Goal: Task Accomplishment & Management: Manage account settings

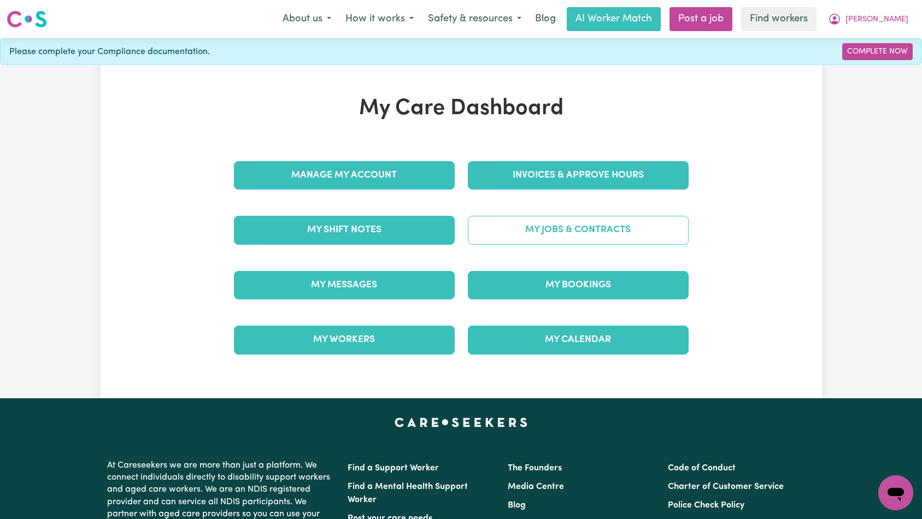
click at [535, 239] on link "My Jobs & Contracts" at bounding box center [578, 230] width 221 height 28
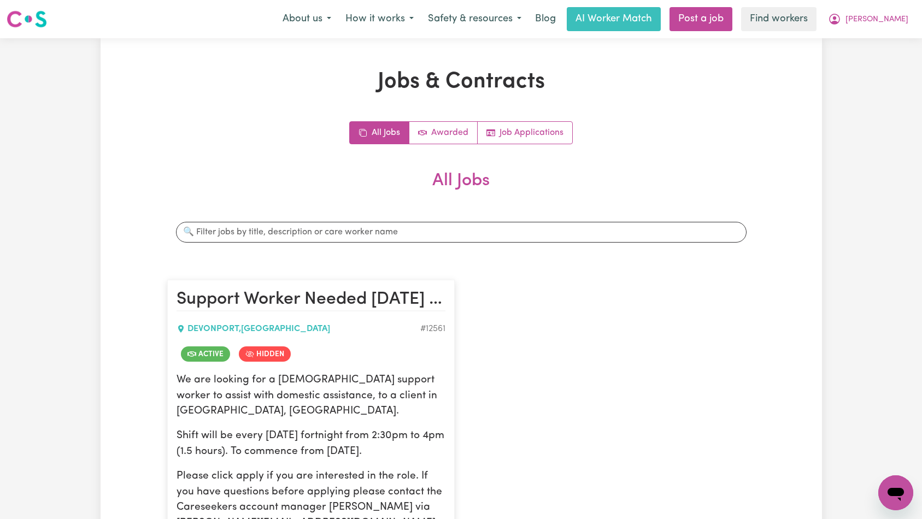
scroll to position [191, 0]
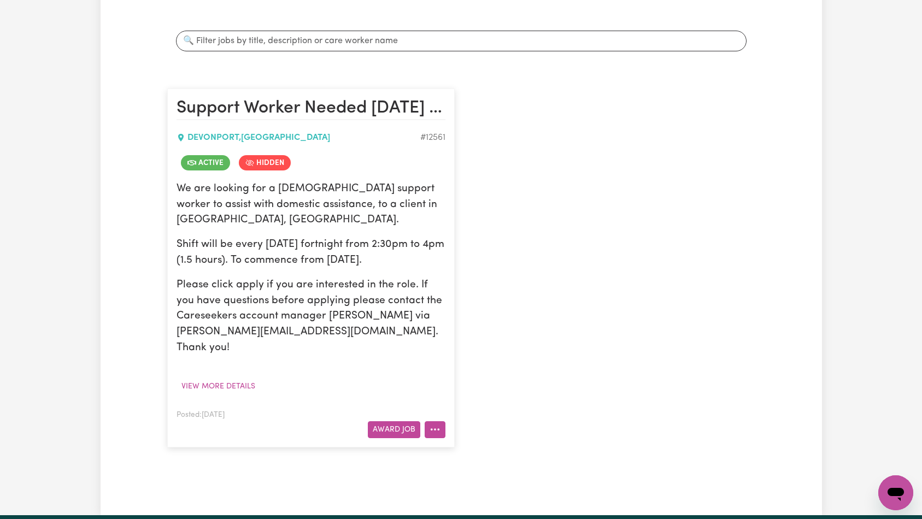
click at [430, 424] on icon "More options" at bounding box center [435, 429] width 11 height 11
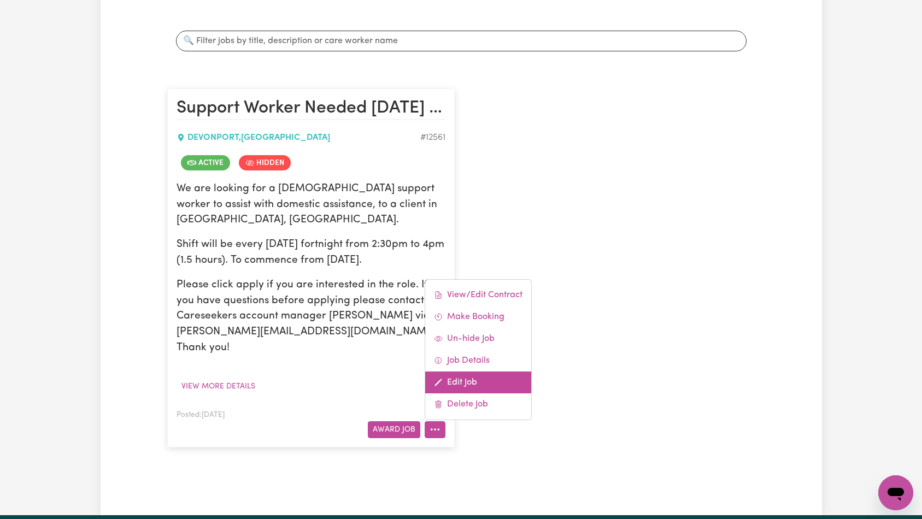
click at [470, 372] on link "Edit Job" at bounding box center [478, 383] width 106 height 22
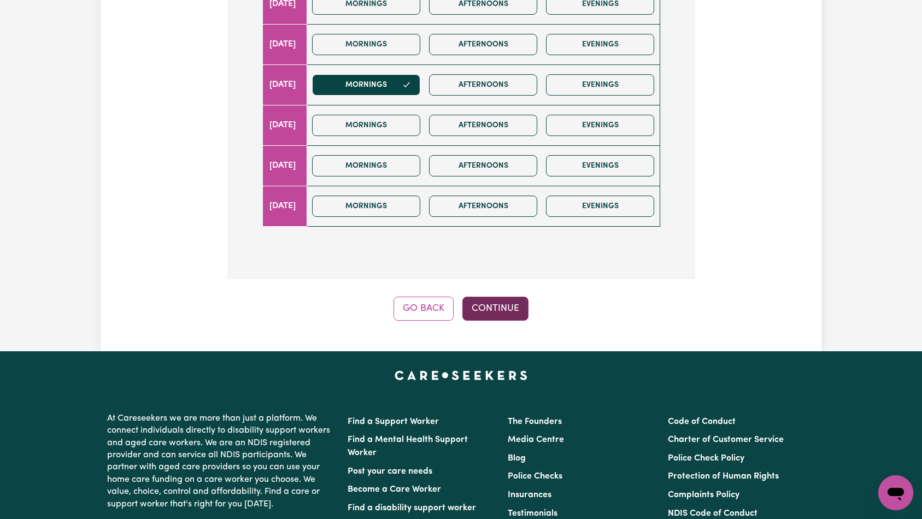
click at [496, 297] on button "Continue" at bounding box center [495, 309] width 66 height 24
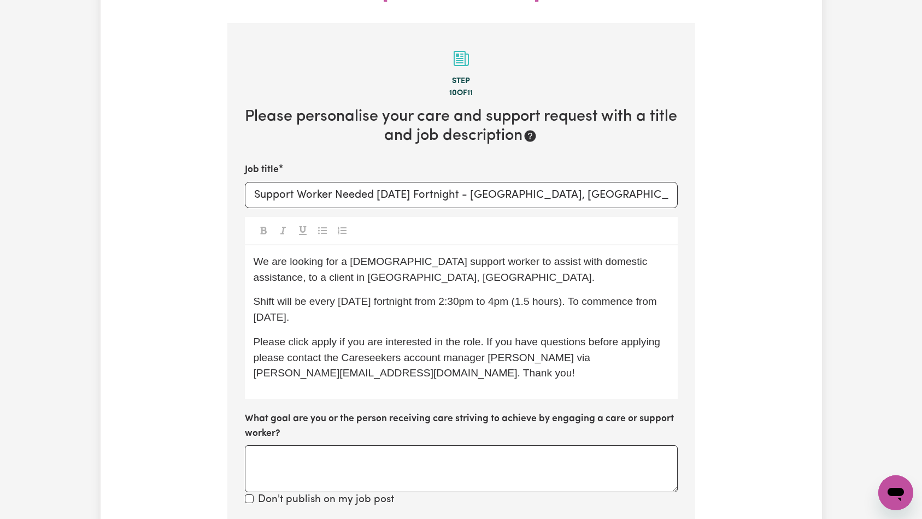
scroll to position [323, 0]
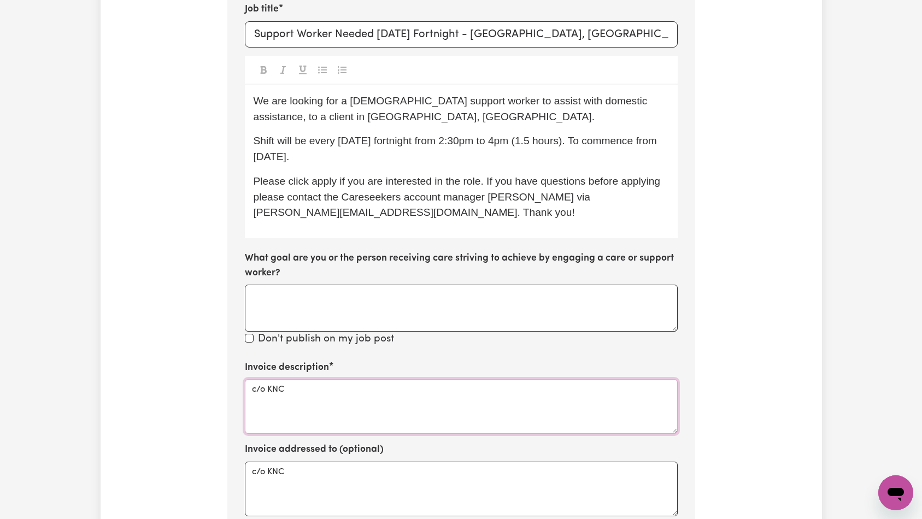
click at [418, 393] on textarea "c/o KNC" at bounding box center [461, 406] width 433 height 55
paste textarea "Domestic support and Social Support"
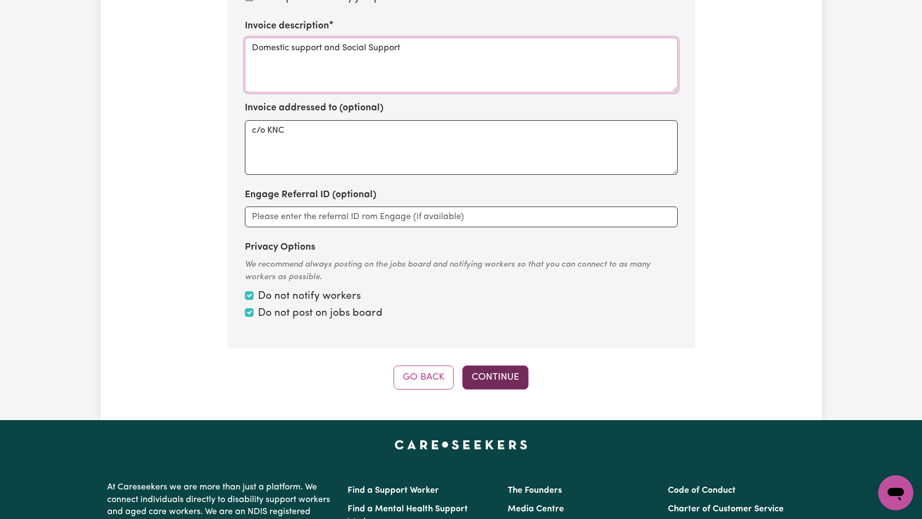
type textarea "Domestic support and Social Support"
click at [493, 366] on button "Continue" at bounding box center [495, 378] width 66 height 24
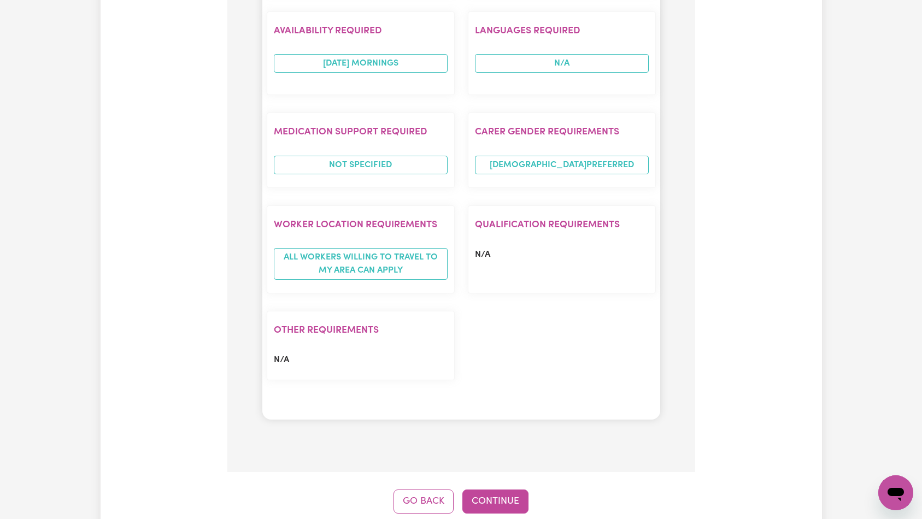
scroll to position [948, 0]
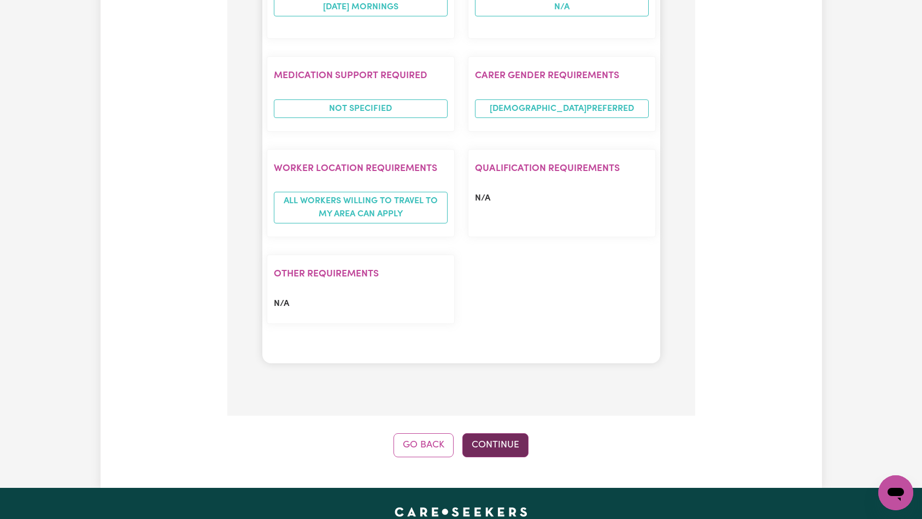
click at [502, 433] on button "Continue" at bounding box center [495, 445] width 66 height 24
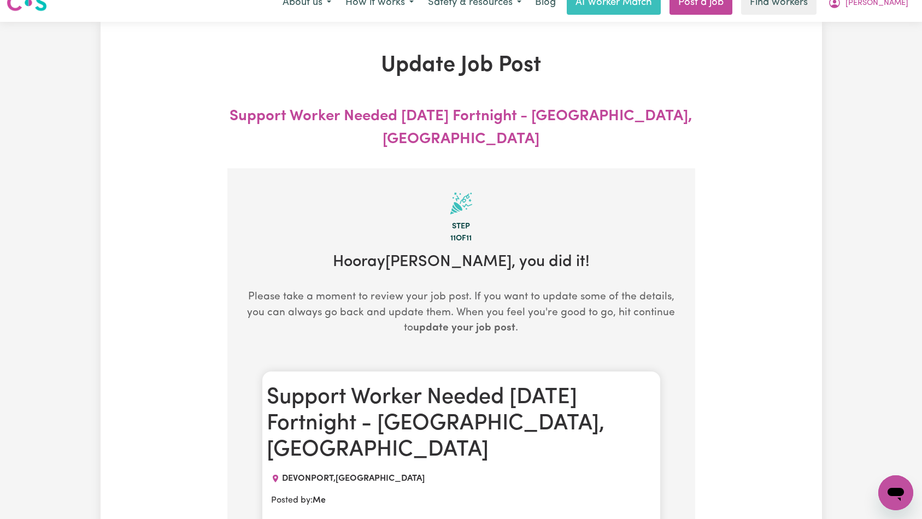
scroll to position [0, 0]
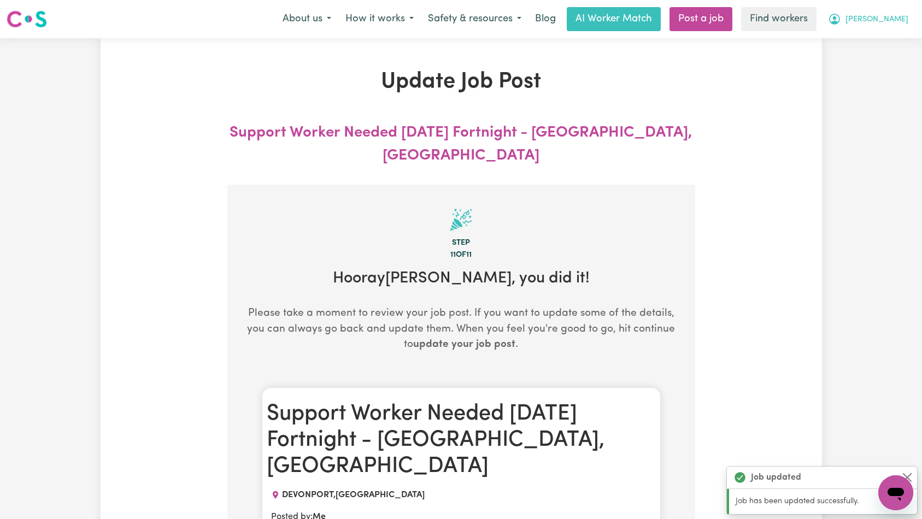
click at [891, 19] on span "[PERSON_NAME]" at bounding box center [877, 20] width 63 height 12
click at [882, 66] on link "Logout" at bounding box center [872, 62] width 86 height 21
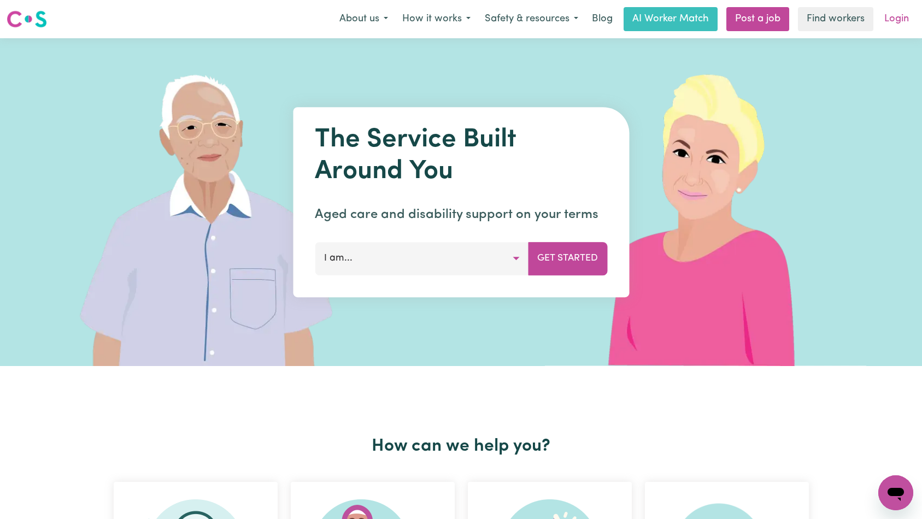
click at [895, 14] on link "Login" at bounding box center [897, 19] width 38 height 24
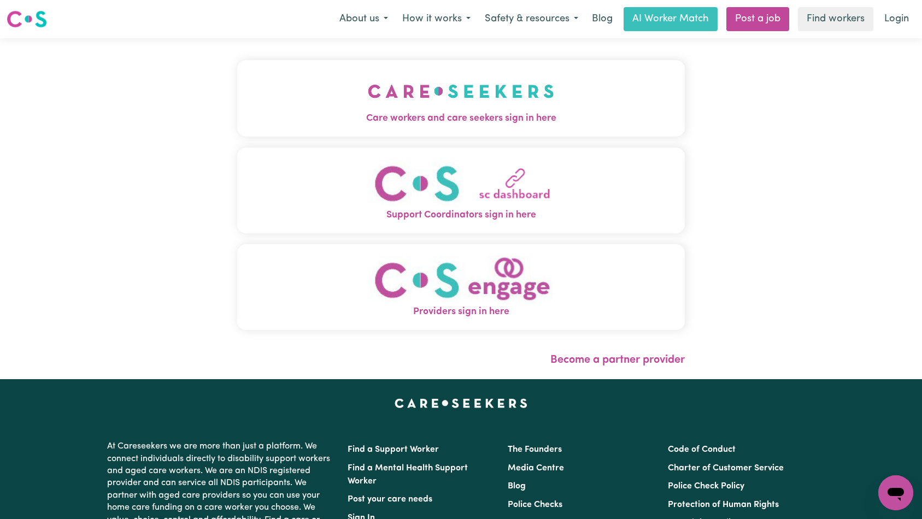
click at [368, 94] on img "Care workers and care seekers sign in here" at bounding box center [461, 91] width 186 height 40
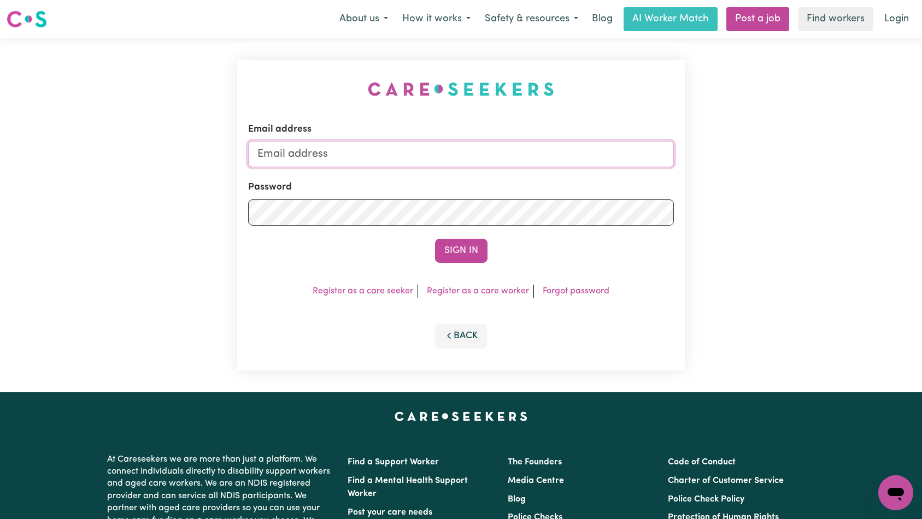
click at [442, 151] on input "Email address" at bounding box center [461, 154] width 426 height 26
type input "[EMAIL_ADDRESS][DOMAIN_NAME]"
click at [454, 256] on button "Sign In" at bounding box center [461, 251] width 52 height 24
